Goal: Information Seeking & Learning: Learn about a topic

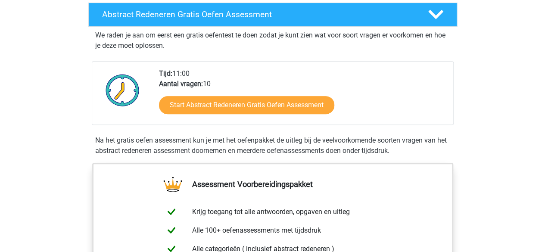
scroll to position [129, 0]
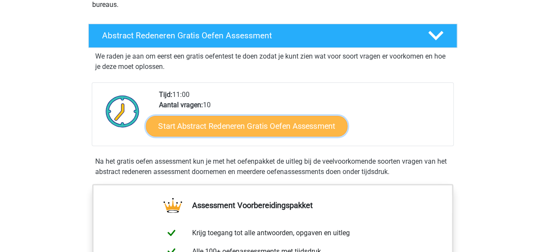
click at [236, 128] on link "Start Abstract Redeneren Gratis Oefen Assessment" at bounding box center [247, 125] width 202 height 21
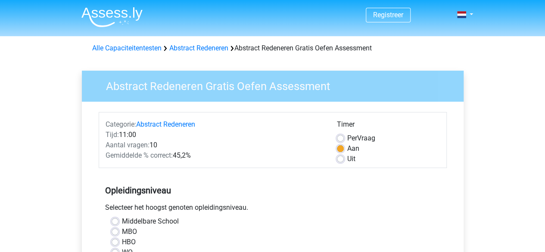
scroll to position [1209, 0]
click at [137, 218] on label "Middelbare School" at bounding box center [150, 221] width 57 height 10
click at [118, 218] on input "Middelbare School" at bounding box center [115, 220] width 7 height 9
radio input "true"
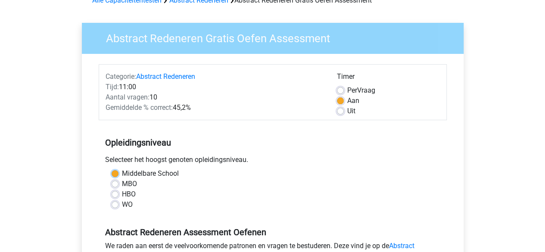
scroll to position [58, 0]
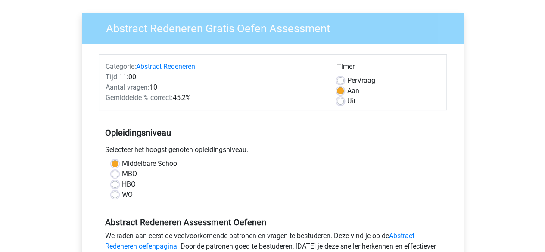
click at [347, 102] on label "Uit" at bounding box center [351, 101] width 8 height 10
click at [343, 102] on input "Uit" at bounding box center [340, 100] width 7 height 9
radio input "true"
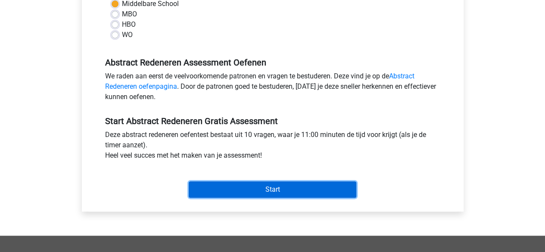
click at [294, 191] on input "Start" at bounding box center [273, 189] width 168 height 16
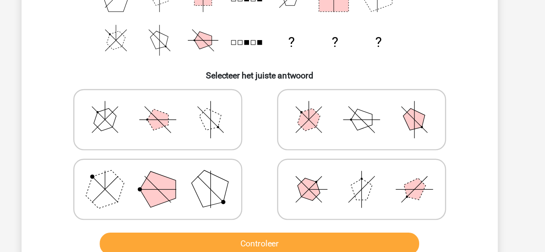
scroll to position [115, 0]
click at [202, 194] on polygon at bounding box center [189, 197] width 29 height 29
click at [195, 187] on input "radio" at bounding box center [192, 184] width 6 height 6
radio input "true"
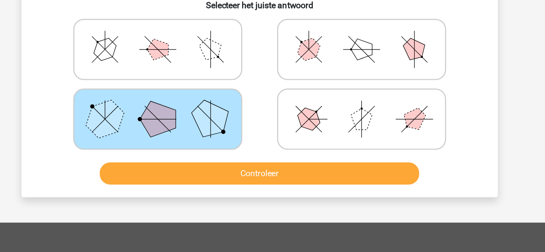
scroll to position [168, 0]
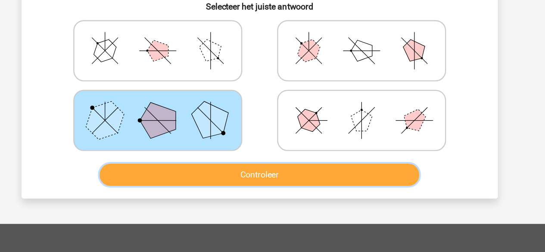
click at [268, 191] on button "Controleer" at bounding box center [272, 188] width 261 height 18
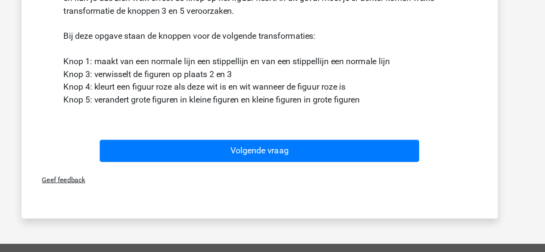
scroll to position [366, 0]
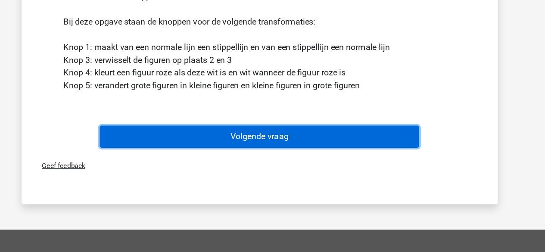
click at [270, 154] on button "Volgende vraag" at bounding box center [272, 158] width 261 height 18
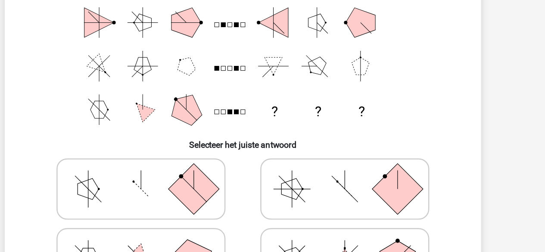
scroll to position [54, 0]
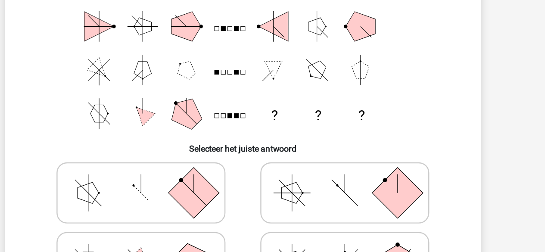
click at [152, 202] on polygon at bounding box center [146, 200] width 17 height 17
click at [189, 190] on input "radio" at bounding box center [192, 188] width 6 height 6
radio input "true"
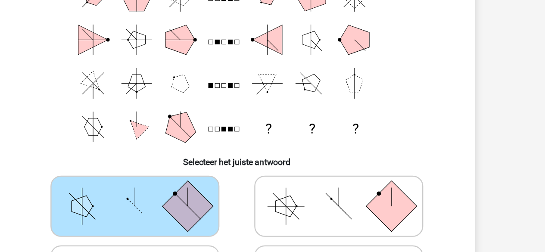
scroll to position [70, 0]
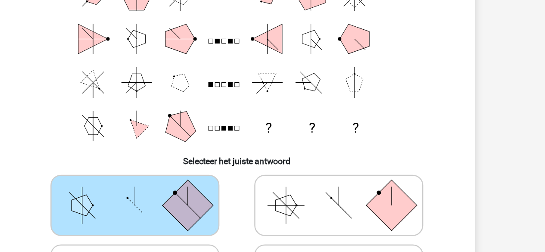
click at [337, 182] on icon at bounding box center [355, 185] width 129 height 43
click at [356, 175] on input "radio" at bounding box center [359, 172] width 6 height 6
radio input "true"
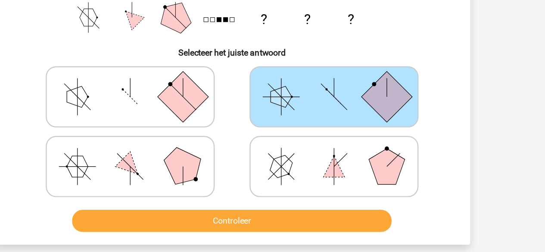
scroll to position [148, 0]
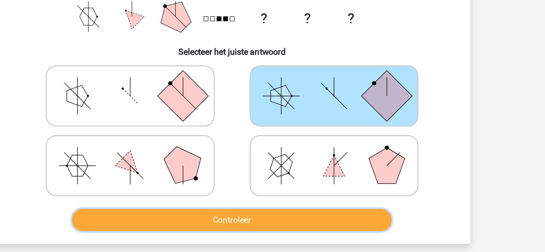
click at [284, 205] on button "Controleer" at bounding box center [272, 209] width 261 height 18
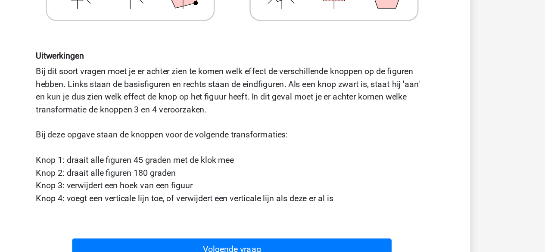
scroll to position [314, 0]
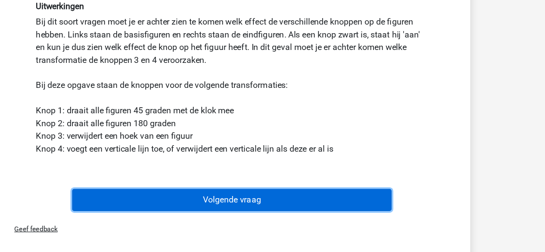
click at [281, 213] on button "Volgende vraag" at bounding box center [272, 209] width 261 height 18
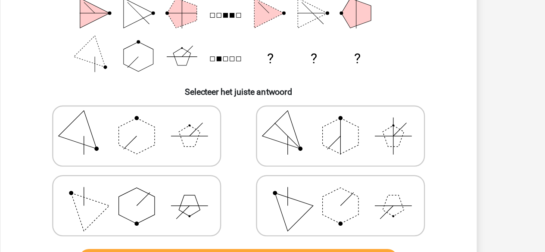
scroll to position [102, 0]
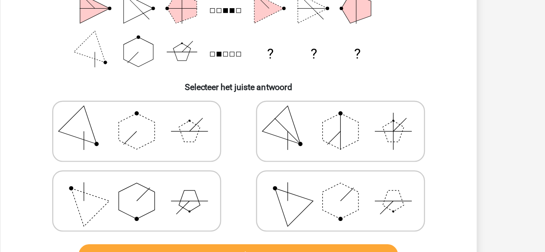
click at [205, 210] on icon at bounding box center [189, 210] width 129 height 43
click at [195, 199] on input "radio" at bounding box center [192, 197] width 6 height 6
radio input "true"
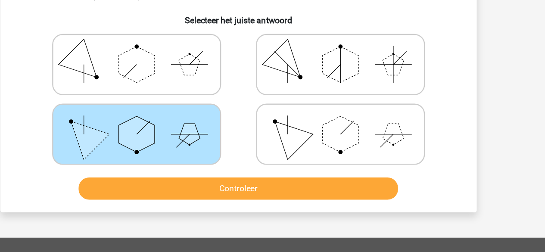
scroll to position [158, 0]
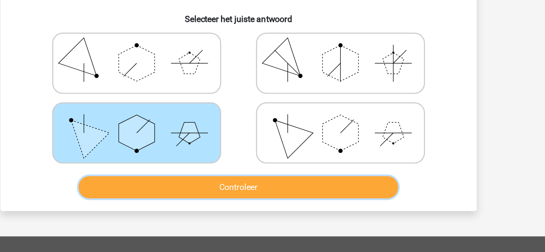
click at [257, 201] on button "Controleer" at bounding box center [272, 199] width 261 height 18
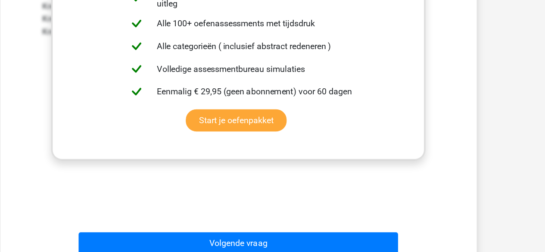
scroll to position [410, 0]
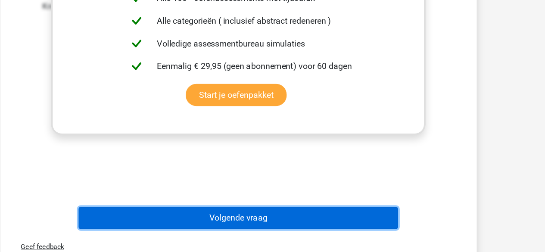
click at [269, 220] on button "Volgende vraag" at bounding box center [272, 224] width 261 height 18
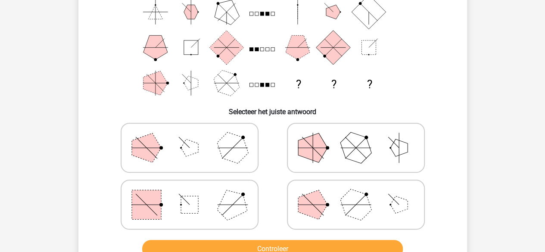
scroll to position [107, 0]
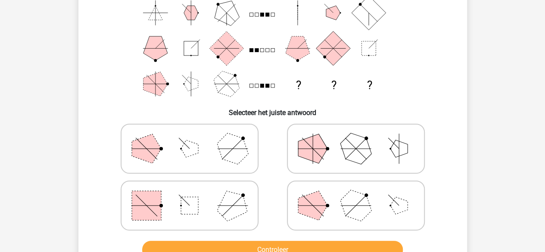
click at [154, 199] on rect at bounding box center [146, 205] width 29 height 29
click at [189, 195] on input "radio" at bounding box center [192, 192] width 6 height 6
radio input "true"
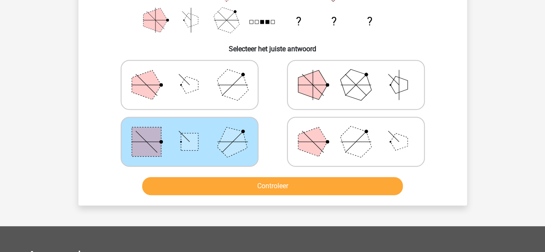
scroll to position [170, 0]
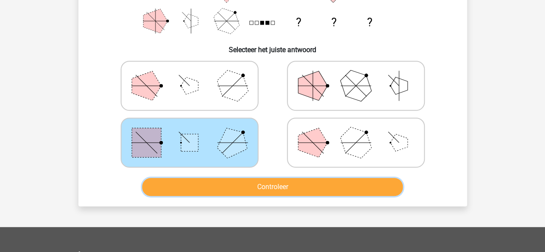
click at [273, 186] on button "Controleer" at bounding box center [272, 187] width 261 height 18
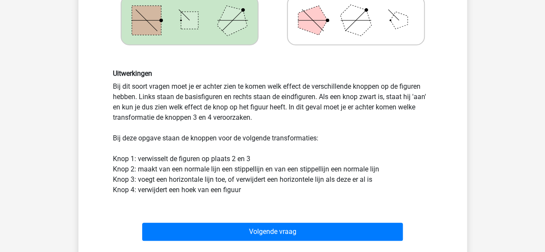
scroll to position [312, 0]
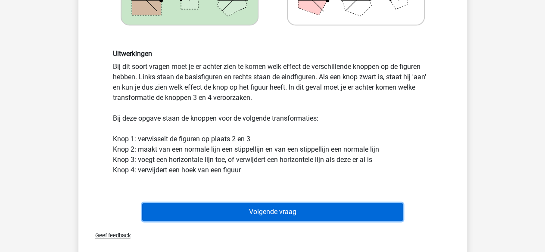
click at [282, 211] on button "Volgende vraag" at bounding box center [272, 212] width 261 height 18
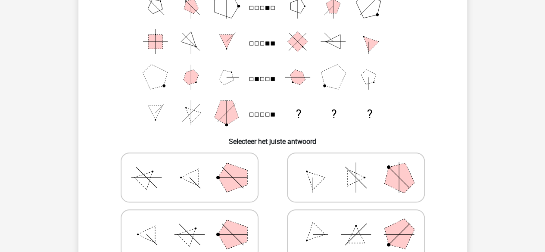
scroll to position [81, 0]
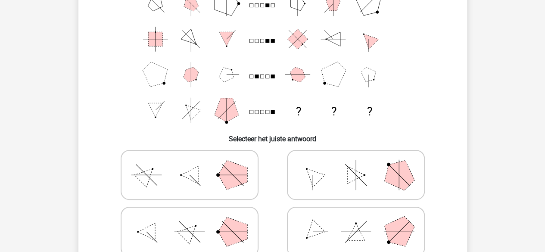
click at [369, 177] on icon at bounding box center [355, 174] width 129 height 43
click at [361, 164] on input "radio" at bounding box center [359, 161] width 6 height 6
radio input "true"
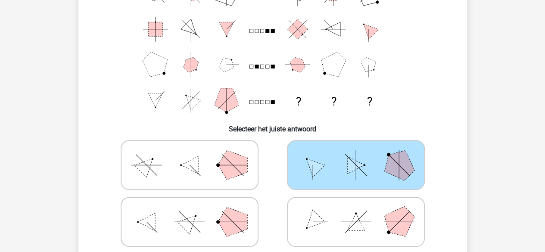
scroll to position [90, 0]
click at [231, 216] on polygon at bounding box center [232, 222] width 29 height 29
click at [195, 211] on input "radio" at bounding box center [192, 209] width 6 height 6
radio input "true"
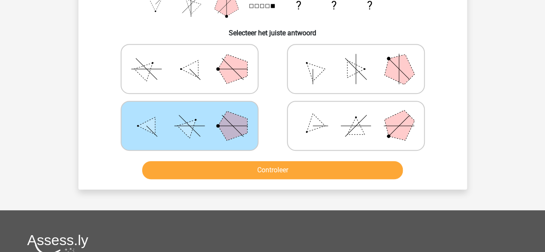
scroll to position [182, 0]
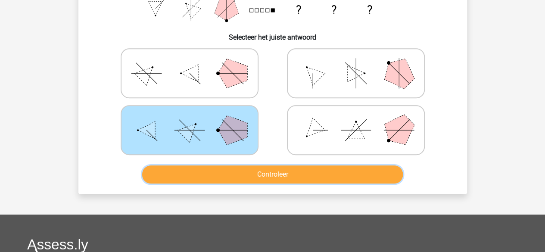
click at [258, 174] on button "Controleer" at bounding box center [272, 174] width 261 height 18
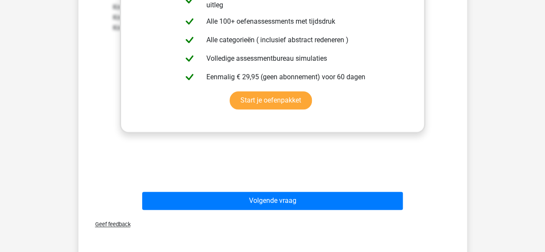
scroll to position [467, 0]
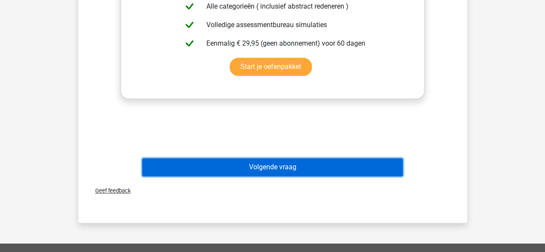
click at [281, 167] on button "Volgende vraag" at bounding box center [272, 167] width 261 height 18
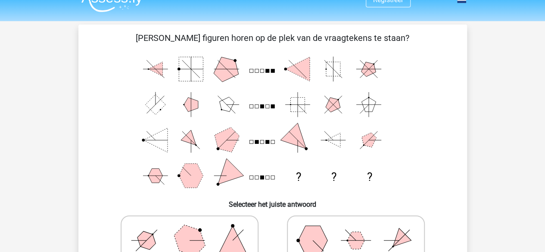
scroll to position [16, 0]
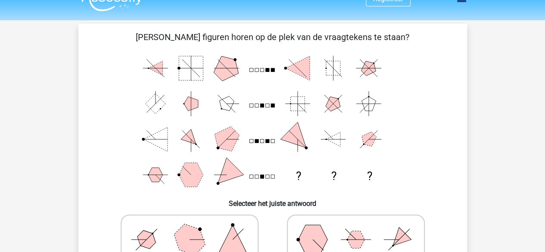
click at [208, 117] on icon "? ? ?" at bounding box center [272, 121] width 347 height 142
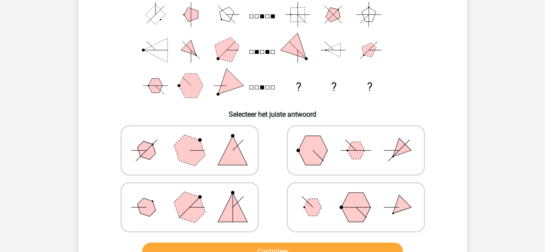
scroll to position [106, 0]
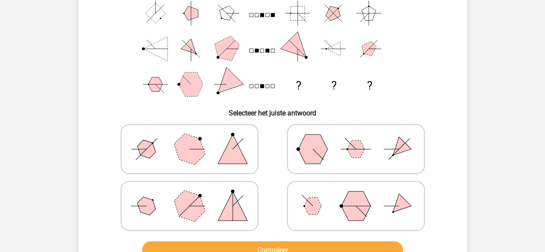
click at [148, 149] on polygon at bounding box center [146, 149] width 25 height 25
click at [189, 138] on input "radio" at bounding box center [192, 136] width 6 height 6
radio input "true"
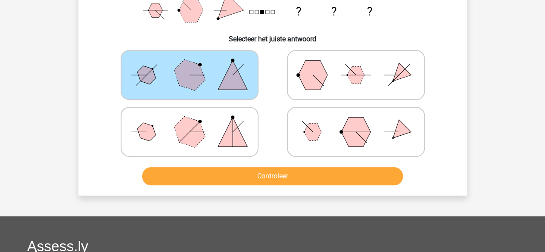
scroll to position [179, 0]
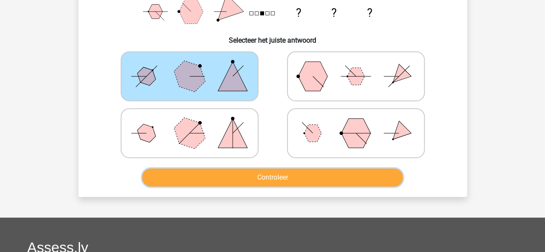
click at [272, 176] on button "Controleer" at bounding box center [272, 177] width 261 height 18
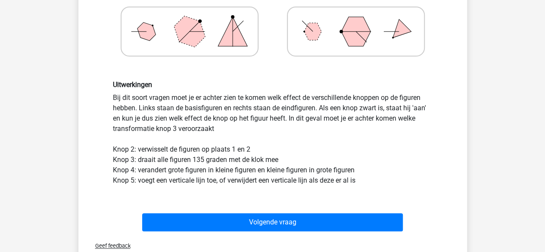
scroll to position [280, 0]
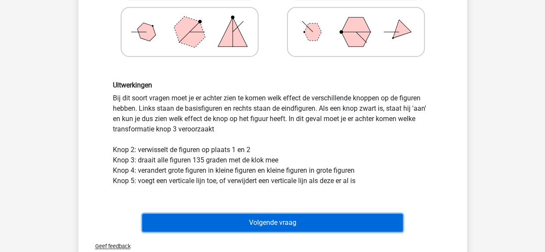
click at [269, 220] on button "Volgende vraag" at bounding box center [272, 223] width 261 height 18
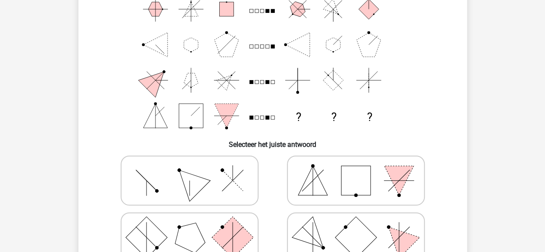
scroll to position [74, 0]
click at [231, 185] on icon at bounding box center [189, 180] width 129 height 43
click at [195, 170] on input "radio" at bounding box center [192, 167] width 6 height 6
radio input "true"
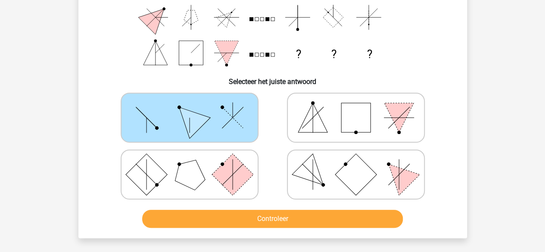
scroll to position [135, 0]
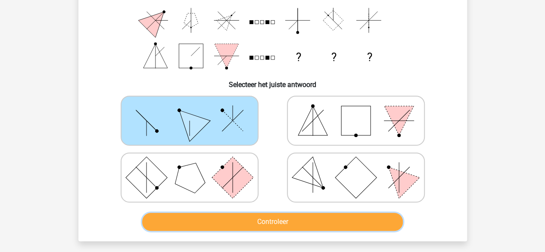
click at [280, 222] on button "Controleer" at bounding box center [272, 222] width 261 height 18
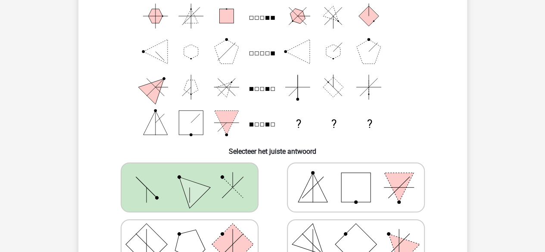
scroll to position [0, 0]
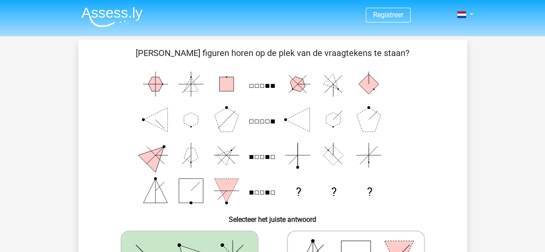
click at [124, 8] on img at bounding box center [111, 17] width 61 height 20
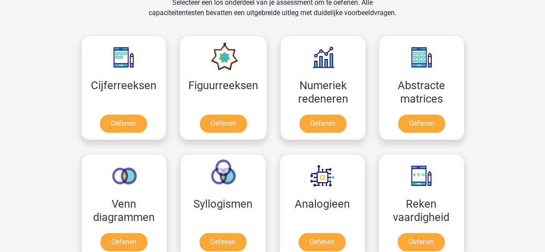
scroll to position [369, 0]
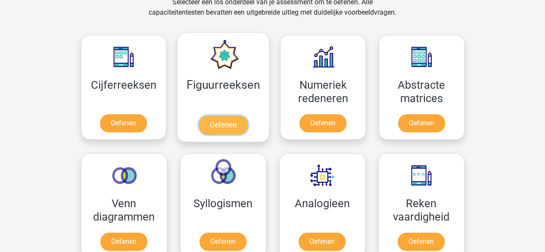
click at [248, 115] on link "Oefenen" at bounding box center [223, 124] width 49 height 19
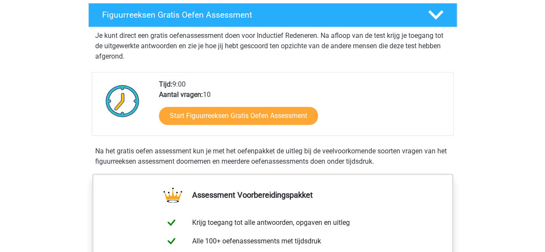
scroll to position [150, 0]
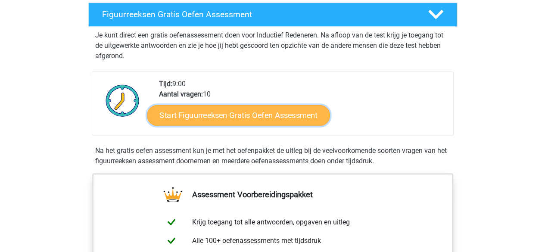
click at [211, 117] on link "Start Figuurreeksen Gratis Oefen Assessment" at bounding box center [238, 115] width 183 height 21
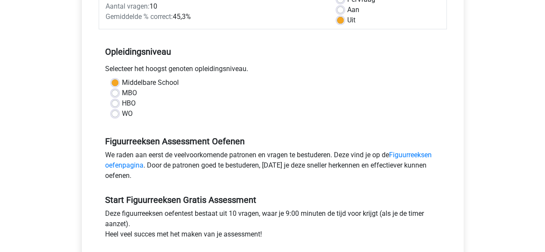
scroll to position [160, 0]
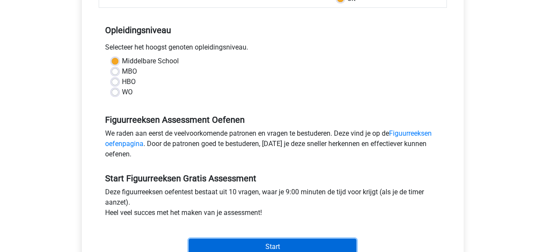
click at [250, 242] on input "Start" at bounding box center [273, 247] width 168 height 16
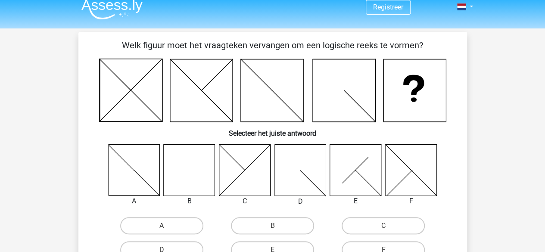
scroll to position [9, 0]
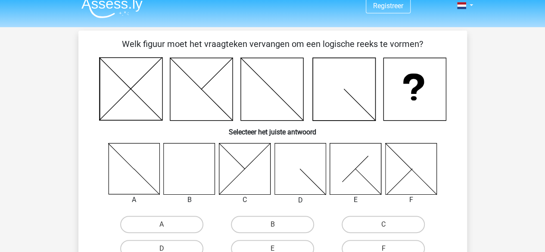
click at [174, 173] on icon at bounding box center [189, 168] width 51 height 51
click at [179, 171] on icon at bounding box center [189, 168] width 51 height 51
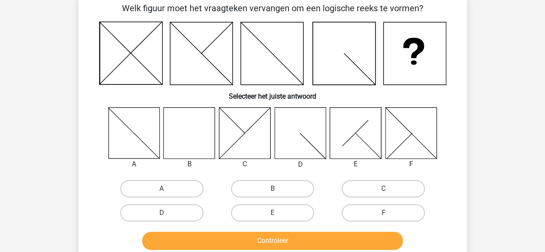
scroll to position [47, 0]
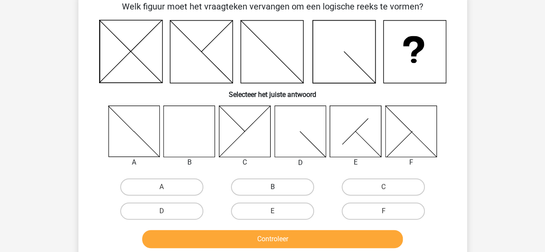
click at [270, 189] on label "B" at bounding box center [272, 186] width 83 height 17
click at [272, 189] on input "B" at bounding box center [275, 190] width 6 height 6
radio input "true"
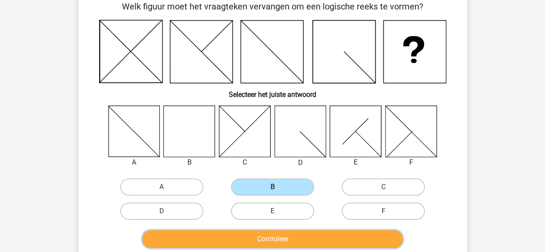
click at [266, 240] on button "Controleer" at bounding box center [272, 239] width 261 height 18
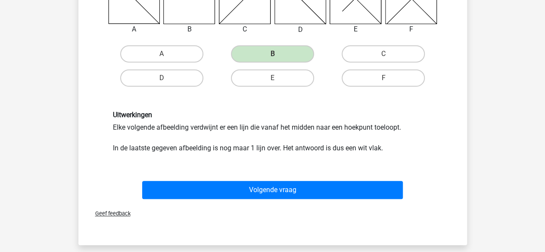
scroll to position [181, 0]
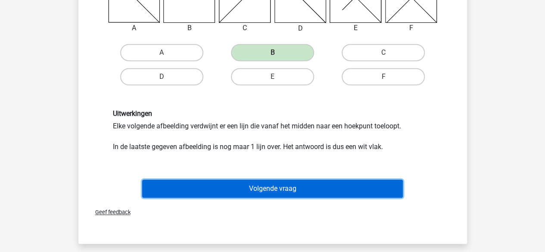
click at [261, 189] on button "Volgende vraag" at bounding box center [272, 189] width 261 height 18
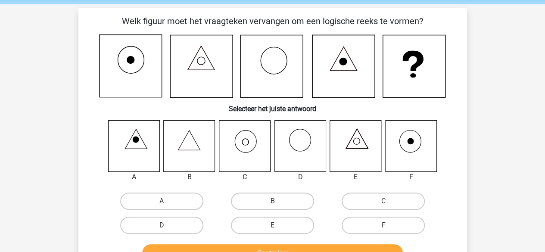
scroll to position [40, 0]
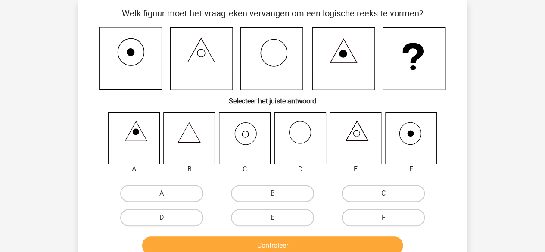
click at [192, 133] on icon at bounding box center [189, 137] width 51 height 51
click at [245, 195] on label "B" at bounding box center [272, 193] width 83 height 17
click at [272, 195] on input "B" at bounding box center [275, 196] width 6 height 6
radio input "true"
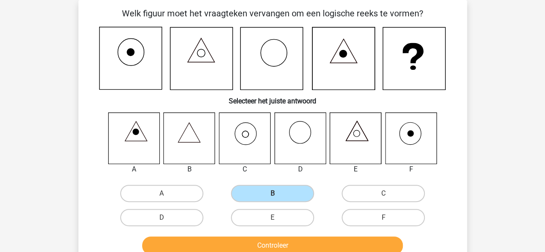
click at [245, 135] on icon at bounding box center [244, 137] width 51 height 51
click at [366, 187] on label "C" at bounding box center [382, 193] width 83 height 17
click at [383, 193] on input "C" at bounding box center [386, 196] width 6 height 6
radio input "true"
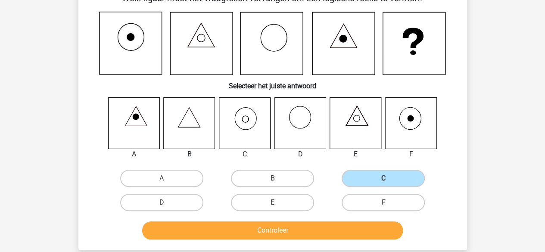
scroll to position [55, 0]
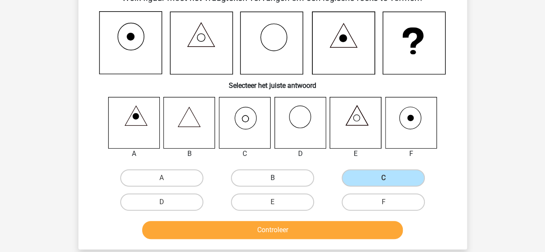
click at [251, 174] on label "B" at bounding box center [272, 177] width 83 height 17
click at [272, 178] on input "B" at bounding box center [275, 181] width 6 height 6
radio input "true"
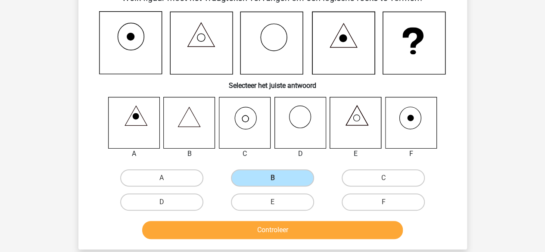
click at [233, 118] on icon at bounding box center [244, 122] width 51 height 51
click at [351, 174] on label "C" at bounding box center [382, 177] width 83 height 17
click at [383, 178] on input "C" at bounding box center [386, 181] width 6 height 6
radio input "true"
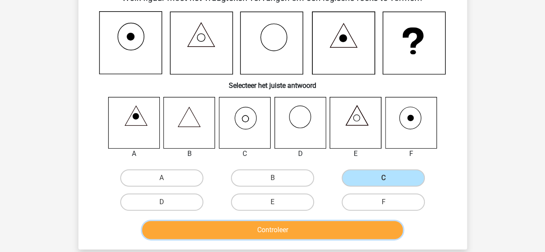
click at [283, 228] on button "Controleer" at bounding box center [272, 230] width 261 height 18
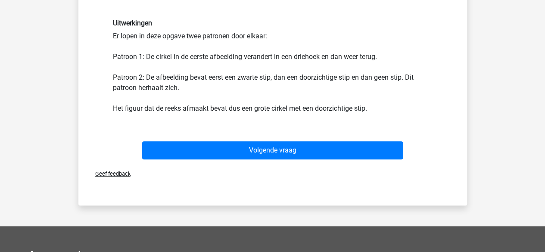
scroll to position [288, 0]
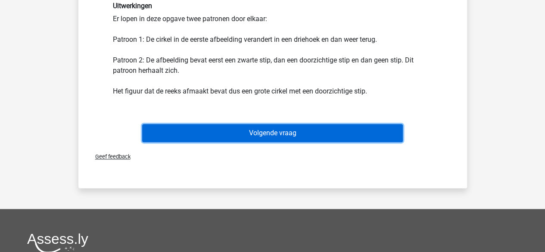
click at [253, 136] on button "Volgende vraag" at bounding box center [272, 133] width 261 height 18
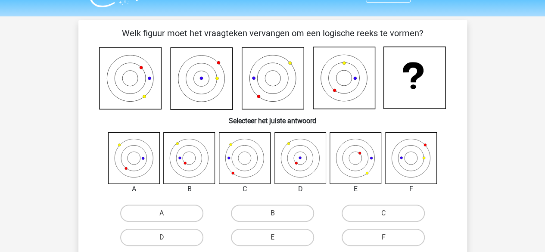
scroll to position [19, 0]
click at [170, 133] on icon at bounding box center [189, 158] width 51 height 51
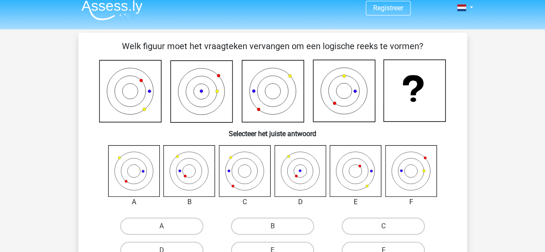
scroll to position [6, 0]
click at [209, 178] on icon at bounding box center [189, 171] width 51 height 51
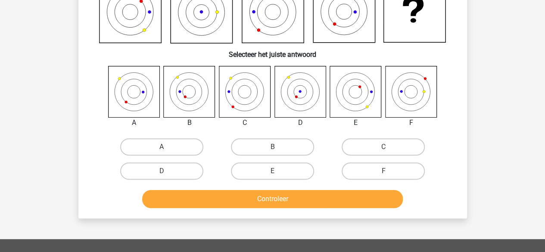
scroll to position [87, 0]
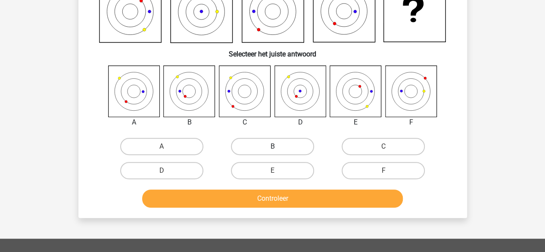
click at [251, 151] on label "B" at bounding box center [272, 146] width 83 height 17
click at [272, 151] on input "B" at bounding box center [275, 149] width 6 height 6
radio input "true"
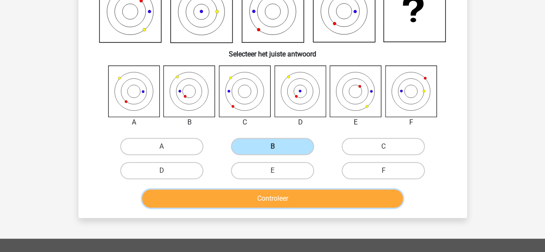
click at [250, 192] on button "Controleer" at bounding box center [272, 198] width 261 height 18
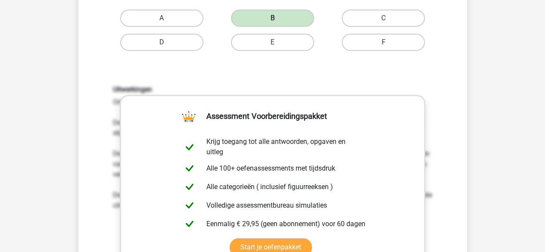
scroll to position [314, 0]
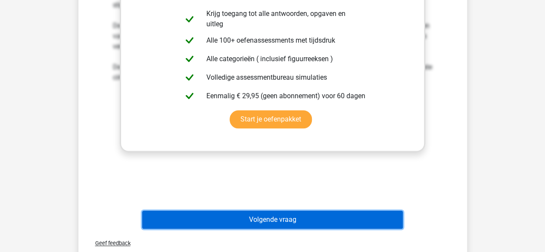
click at [247, 214] on button "Volgende vraag" at bounding box center [272, 220] width 261 height 18
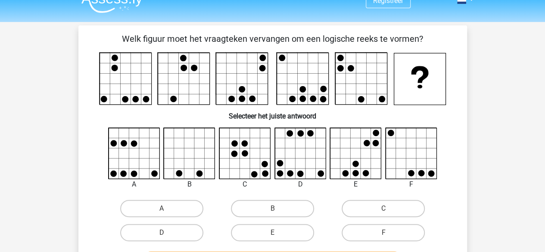
scroll to position [15, 0]
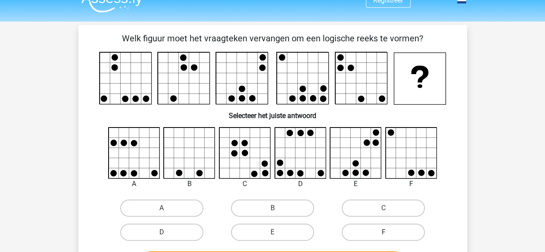
click at [378, 232] on label "F" at bounding box center [382, 231] width 83 height 17
click at [383, 232] on input "F" at bounding box center [386, 235] width 6 height 6
radio input "true"
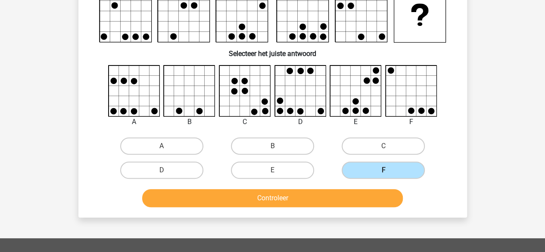
scroll to position [77, 0]
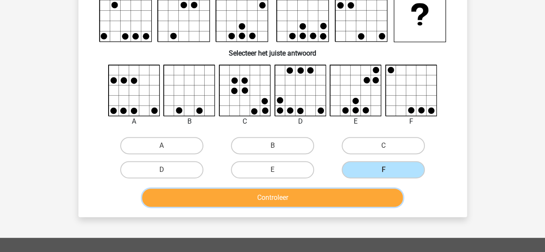
click at [354, 201] on button "Controleer" at bounding box center [272, 198] width 261 height 18
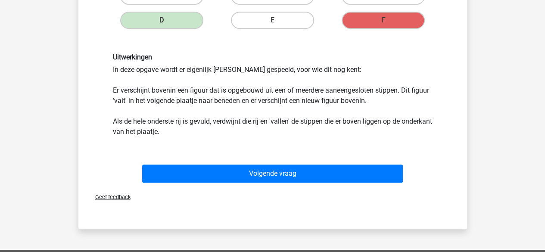
scroll to position [226, 0]
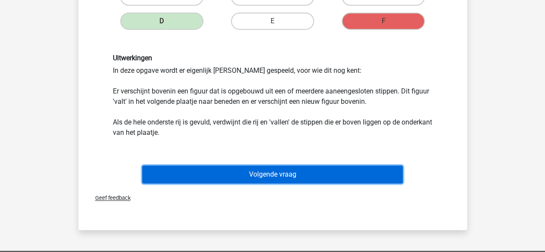
click at [252, 167] on button "Volgende vraag" at bounding box center [272, 174] width 261 height 18
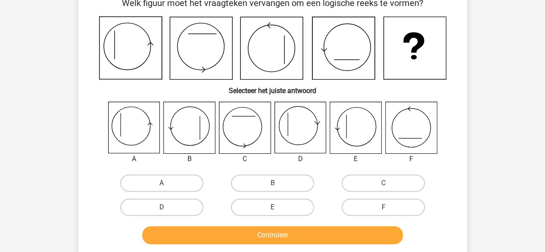
scroll to position [50, 0]
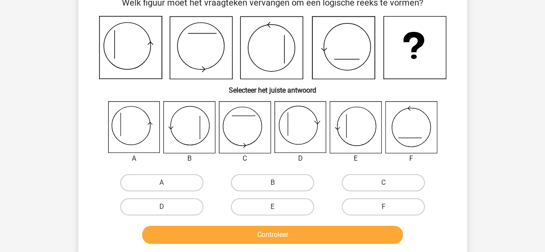
click at [141, 123] on icon at bounding box center [133, 127] width 51 height 51
click at [157, 180] on label "A" at bounding box center [161, 182] width 83 height 17
click at [161, 183] on input "A" at bounding box center [164, 186] width 6 height 6
radio input "true"
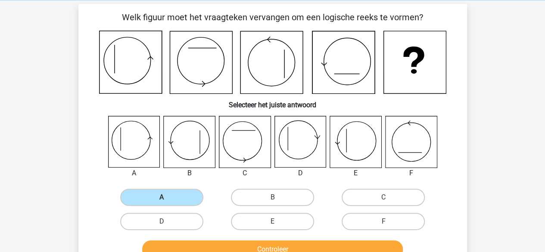
scroll to position [51, 0]
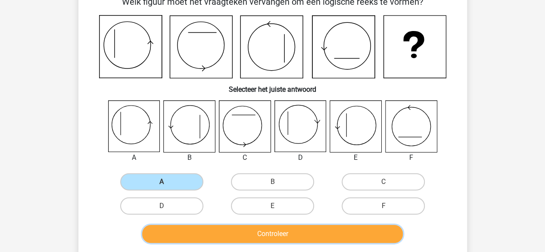
click at [268, 230] on button "Controleer" at bounding box center [272, 234] width 261 height 18
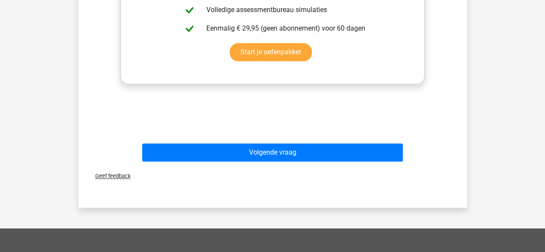
scroll to position [410, 0]
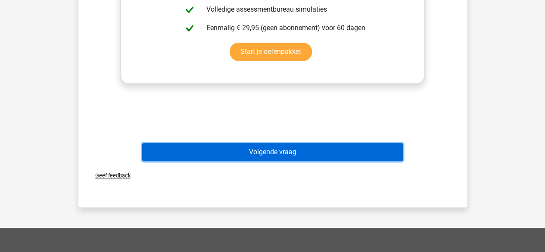
click at [287, 146] on button "Volgende vraag" at bounding box center [272, 152] width 261 height 18
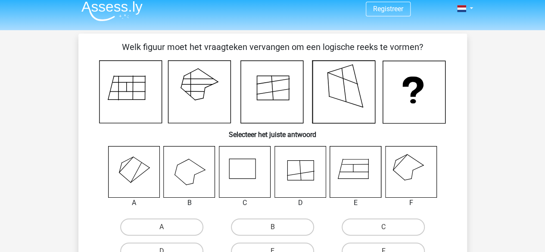
scroll to position [0, 0]
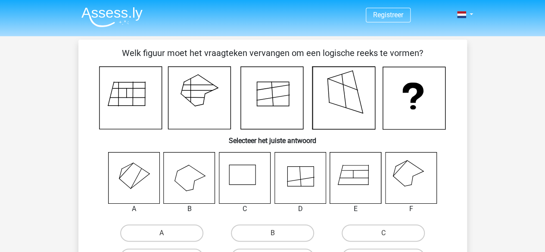
click at [406, 173] on icon at bounding box center [410, 177] width 51 height 51
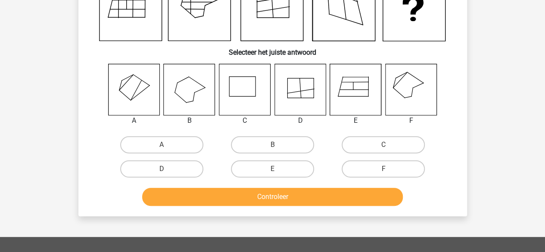
scroll to position [102, 0]
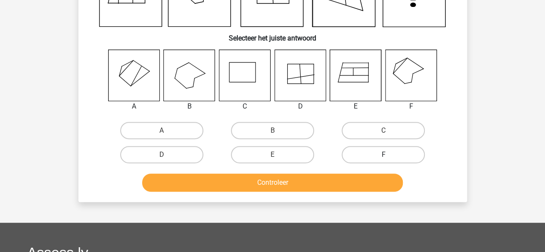
click at [371, 157] on label "F" at bounding box center [382, 154] width 83 height 17
click at [383, 157] on input "F" at bounding box center [386, 158] width 6 height 6
radio input "true"
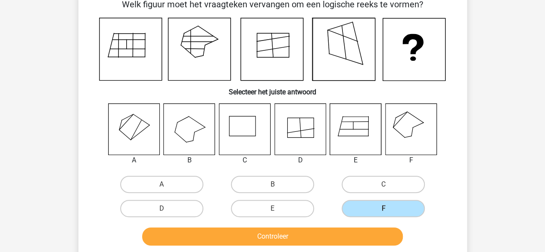
scroll to position [49, 0]
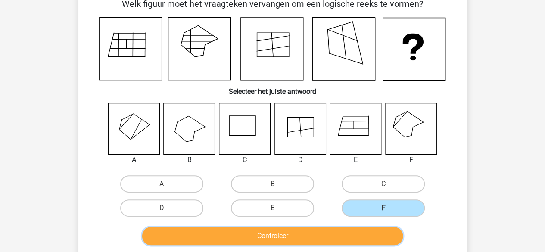
click at [304, 235] on button "Controleer" at bounding box center [272, 236] width 261 height 18
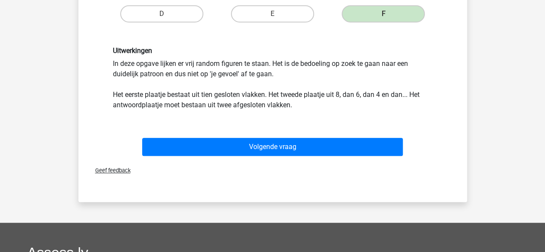
scroll to position [241, 0]
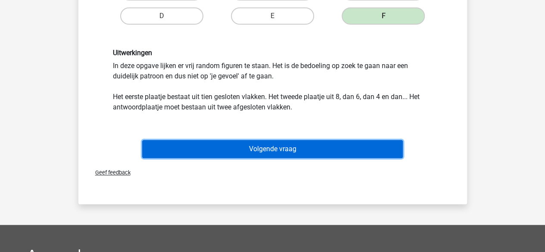
click at [279, 147] on button "Volgende vraag" at bounding box center [272, 149] width 261 height 18
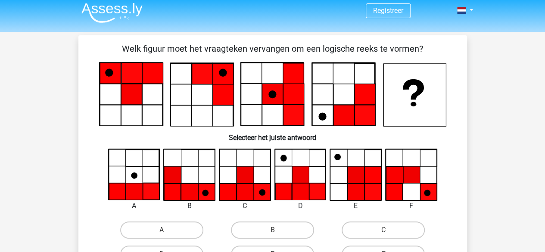
scroll to position [0, 0]
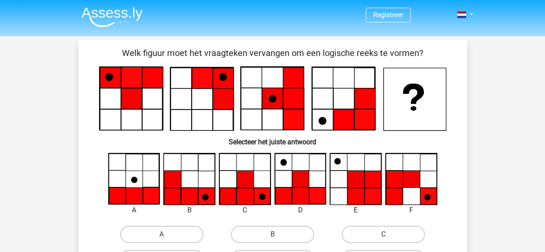
click at [367, 235] on label "C" at bounding box center [382, 234] width 83 height 17
click at [383, 235] on input "C" at bounding box center [386, 237] width 6 height 6
radio input "true"
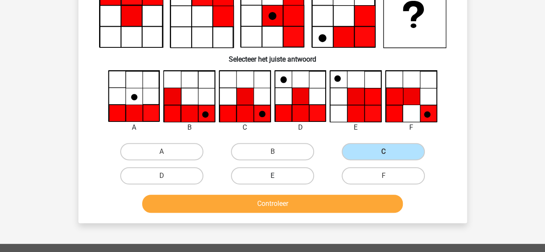
scroll to position [78, 0]
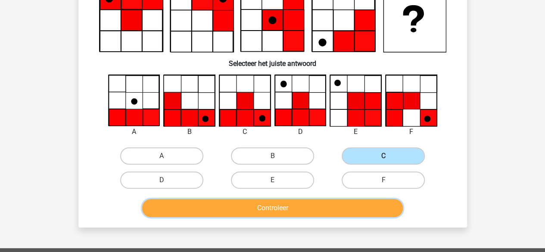
click at [275, 205] on button "Controleer" at bounding box center [272, 208] width 261 height 18
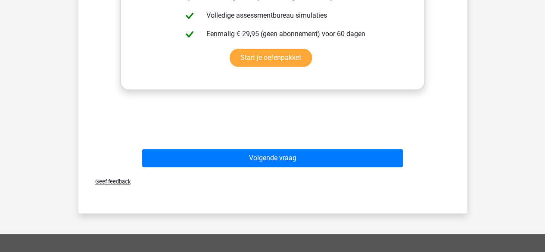
scroll to position [406, 0]
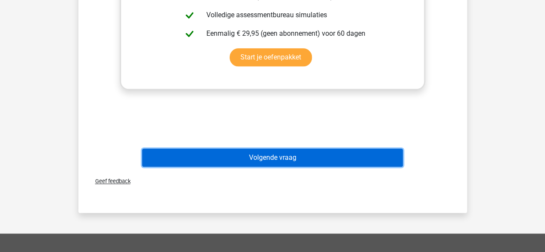
click at [270, 160] on button "Volgende vraag" at bounding box center [272, 158] width 261 height 18
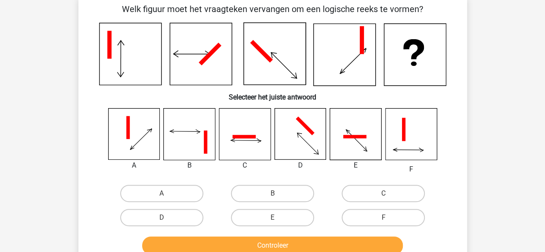
scroll to position [47, 0]
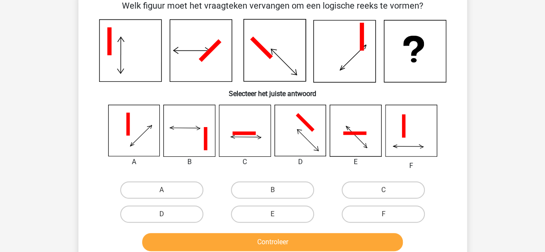
click at [396, 199] on div "C" at bounding box center [383, 190] width 111 height 24
click at [376, 191] on label "C" at bounding box center [382, 189] width 83 height 17
click at [383, 191] on input "C" at bounding box center [386, 193] width 6 height 6
radio input "true"
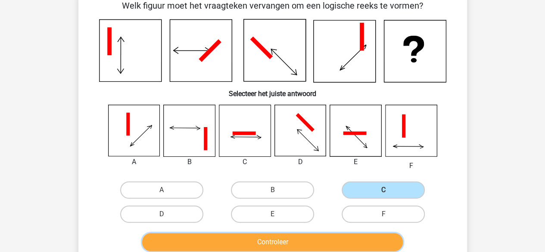
click at [302, 238] on button "Controleer" at bounding box center [272, 242] width 261 height 18
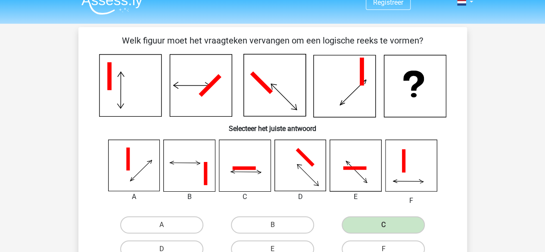
scroll to position [16, 0]
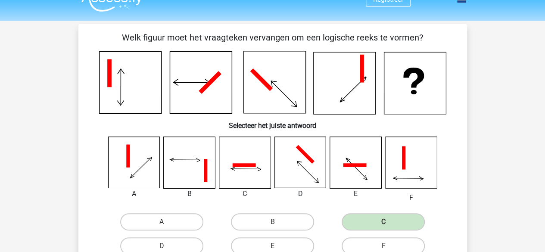
click at [313, 106] on icon at bounding box center [344, 83] width 62 height 62
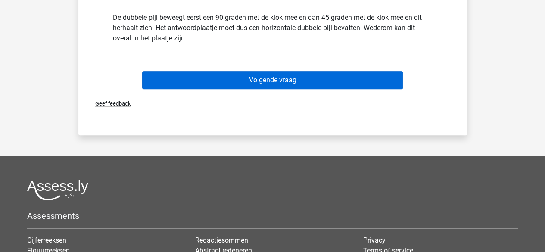
scroll to position [355, 0]
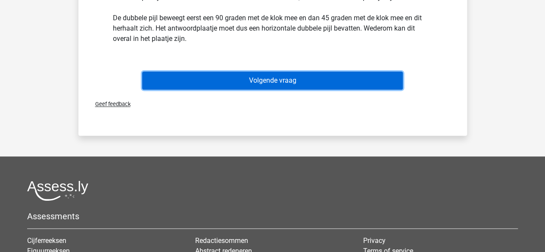
click at [273, 79] on button "Volgende vraag" at bounding box center [272, 80] width 261 height 18
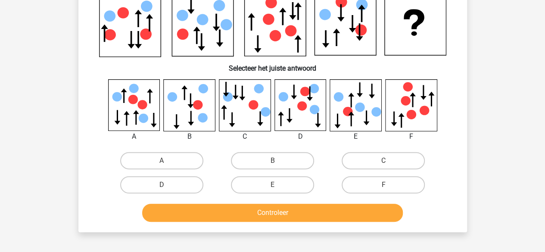
scroll to position [72, 0]
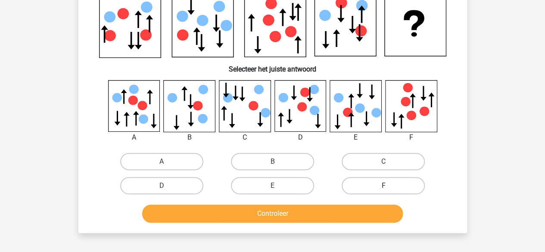
click at [358, 180] on label "F" at bounding box center [382, 185] width 83 height 17
click at [383, 186] on input "F" at bounding box center [386, 189] width 6 height 6
radio input "true"
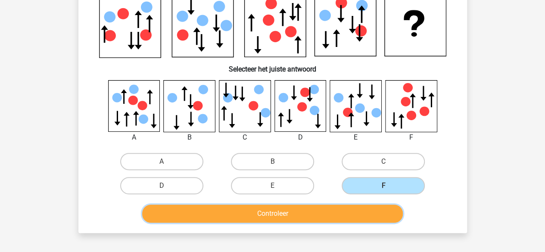
click at [270, 217] on button "Controleer" at bounding box center [272, 214] width 261 height 18
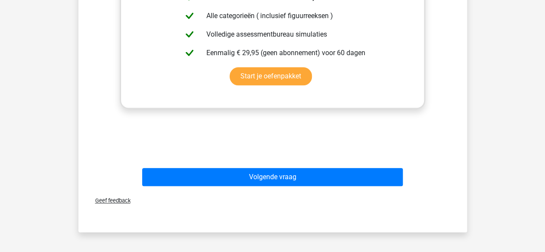
scroll to position [386, 0]
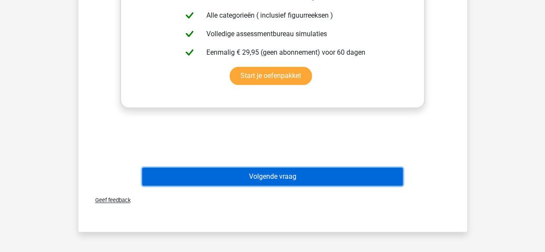
click at [348, 175] on button "Volgende vraag" at bounding box center [272, 177] width 261 height 18
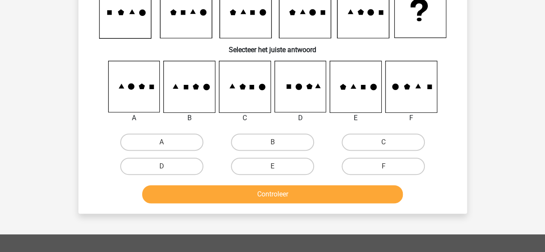
scroll to position [82, 0]
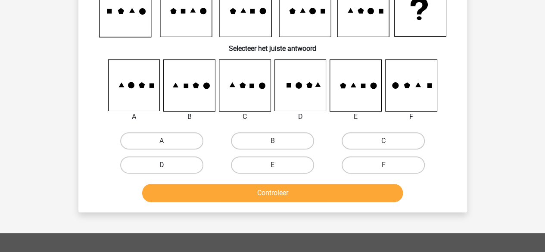
click at [181, 164] on label "D" at bounding box center [161, 164] width 83 height 17
click at [167, 165] on input "D" at bounding box center [164, 168] width 6 height 6
radio input "true"
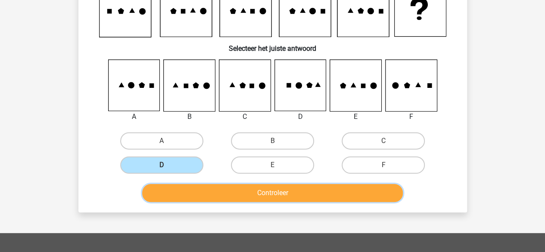
drag, startPoint x: 208, startPoint y: 201, endPoint x: 189, endPoint y: 194, distance: 20.3
click at [189, 194] on button "Controleer" at bounding box center [272, 193] width 261 height 18
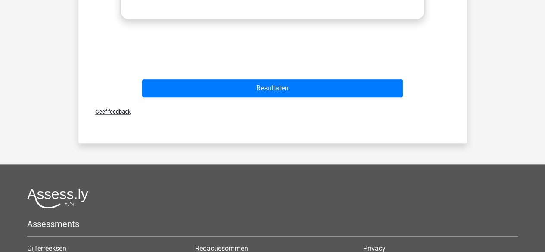
scroll to position [464, 0]
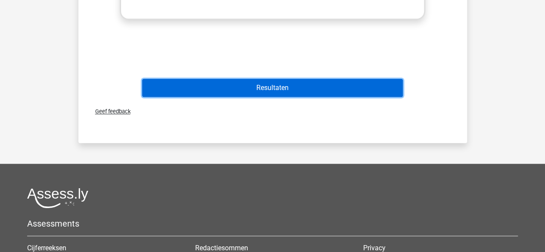
click at [275, 95] on button "Resultaten" at bounding box center [272, 88] width 261 height 18
